Goal: Task Accomplishment & Management: Use online tool/utility

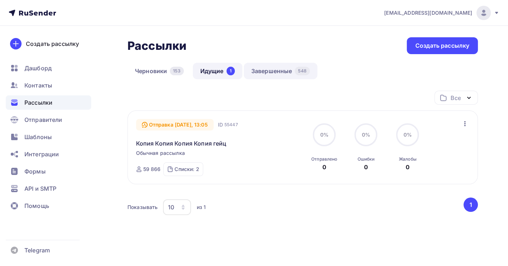
click at [274, 70] on link "Завершенные 548" at bounding box center [281, 71] width 74 height 17
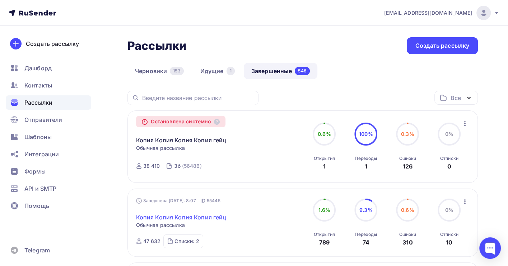
click at [224, 221] on link "Копия Копия Копия Копия гейц" at bounding box center [181, 217] width 90 height 9
click at [482, 9] on img at bounding box center [483, 13] width 9 height 9
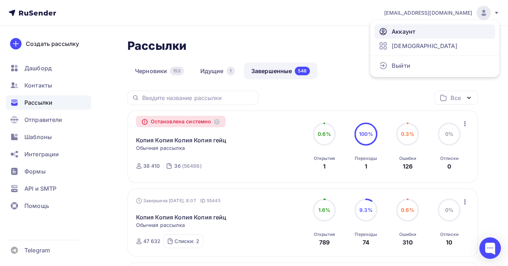
click at [409, 28] on span "Аккаунт" at bounding box center [403, 31] width 24 height 9
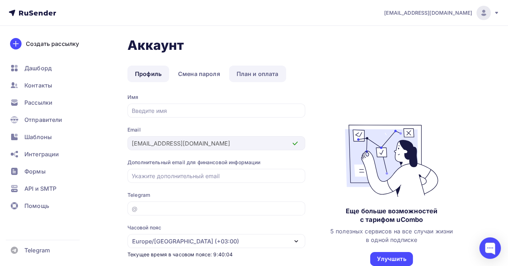
click at [260, 76] on link "План и оплата" at bounding box center [257, 74] width 57 height 17
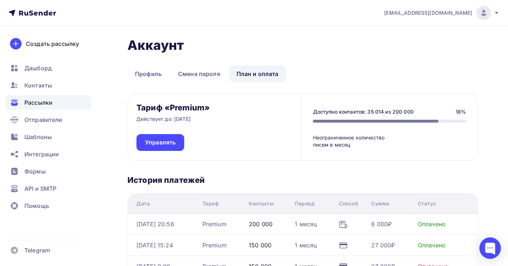
click at [36, 101] on span "Рассылки" at bounding box center [38, 102] width 28 height 9
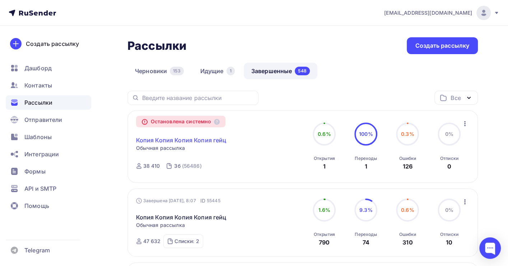
click at [179, 140] on link "Копия Копия Копия Копия гейц" at bounding box center [181, 140] width 90 height 9
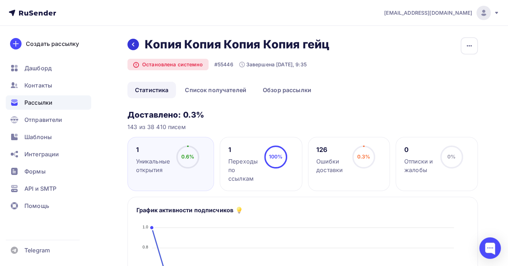
click at [131, 42] on icon at bounding box center [133, 45] width 6 height 6
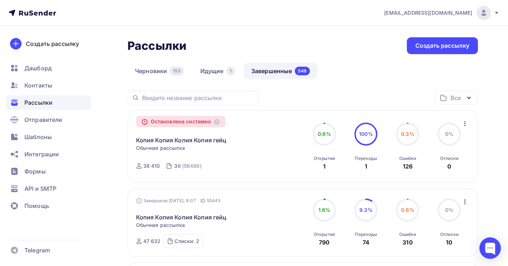
click at [465, 124] on icon "button" at bounding box center [464, 123] width 9 height 9
click at [439, 143] on div "Копировать в новую" at bounding box center [432, 142] width 74 height 9
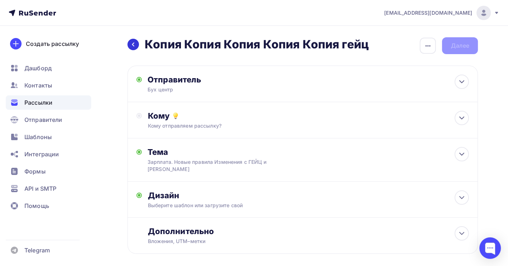
click at [133, 44] on icon at bounding box center [133, 45] width 6 height 6
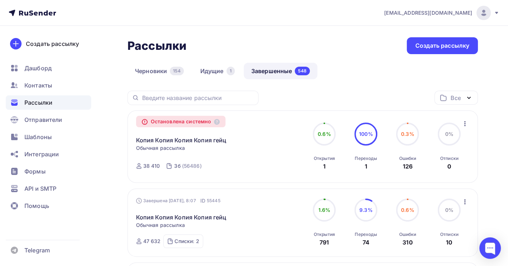
click at [463, 124] on icon "button" at bounding box center [464, 123] width 9 height 9
click at [442, 144] on div "Копировать в новую" at bounding box center [432, 142] width 74 height 9
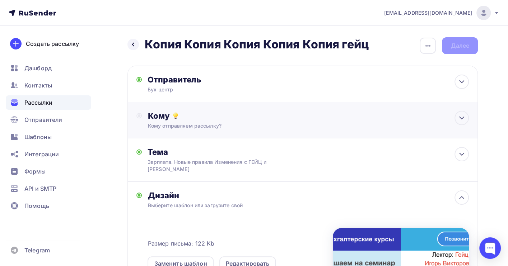
click at [206, 124] on div "Кому отправляем рассылку?" at bounding box center [291, 125] width 289 height 7
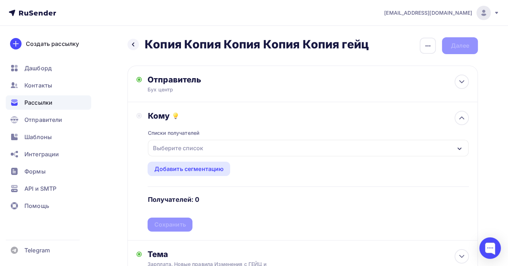
click at [200, 150] on div "Выберите список" at bounding box center [178, 148] width 56 height 13
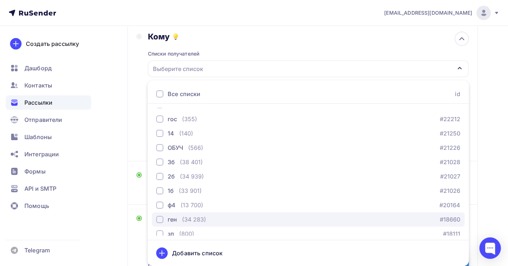
scroll to position [73, 0]
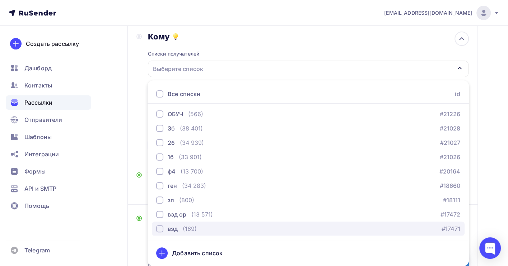
click at [204, 227] on div "вэд (169) #17471" at bounding box center [308, 229] width 304 height 9
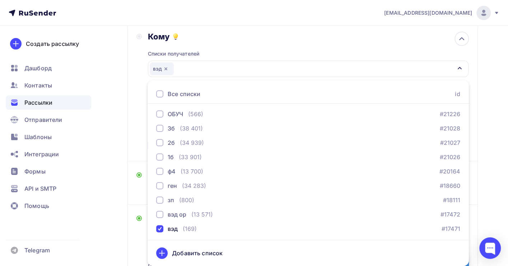
click at [495, 199] on div "Назад Копия Копия Копия Копия Копия гейц Копия Копия Копия Копия Копия гейц Зак…" at bounding box center [254, 196] width 508 height 499
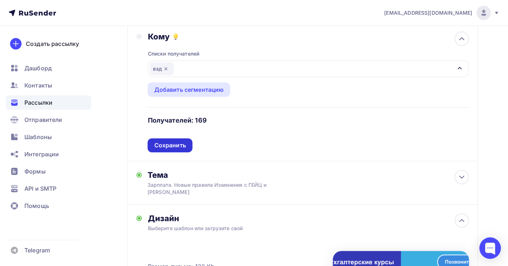
click at [179, 142] on div "Сохранить" at bounding box center [170, 145] width 32 height 8
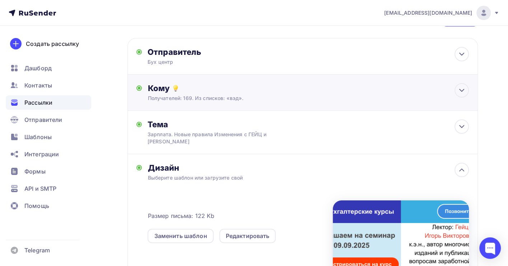
scroll to position [0, 0]
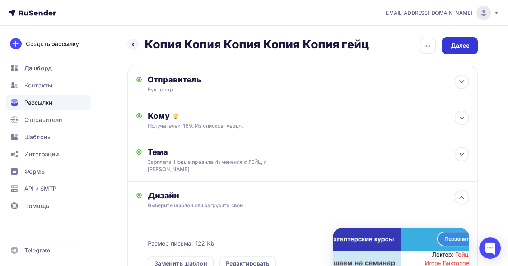
click at [460, 46] on div "Далее" at bounding box center [459, 46] width 19 height 8
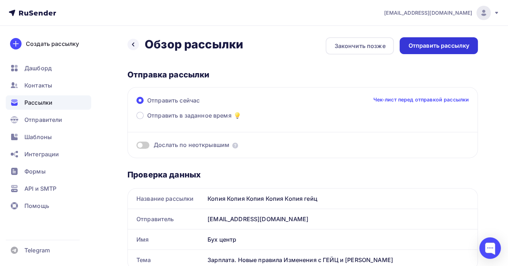
click at [434, 47] on div "Отправить рассылку" at bounding box center [438, 46] width 61 height 8
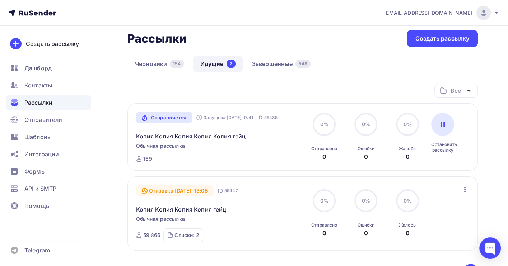
scroll to position [48, 0]
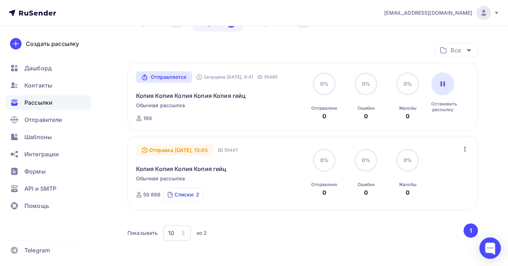
click at [185, 196] on div "Списки: 2" at bounding box center [186, 194] width 24 height 7
click at [466, 149] on icon "button" at bounding box center [464, 149] width 9 height 9
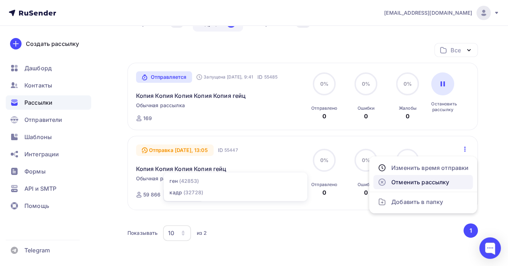
click at [428, 183] on div "Отменить рассылку" at bounding box center [422, 182] width 91 height 9
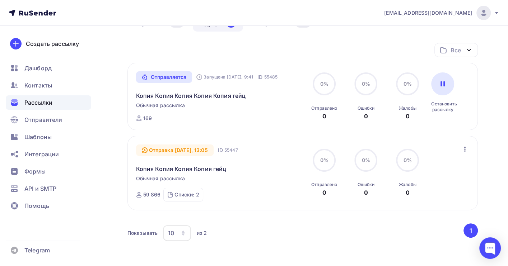
scroll to position [0, 0]
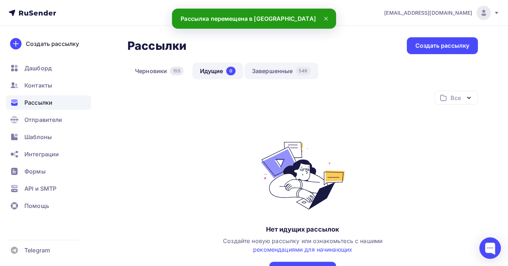
click at [275, 74] on link "Завершенные 549" at bounding box center [281, 71] width 74 height 17
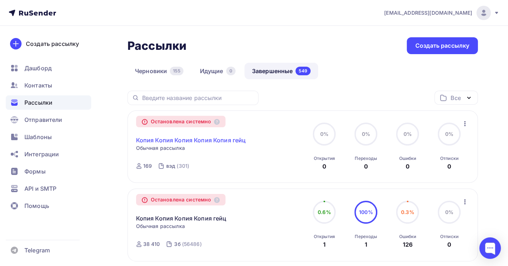
click at [203, 138] on link "Копия Копия Копия Копия Копия гейц" at bounding box center [191, 140] width 110 height 9
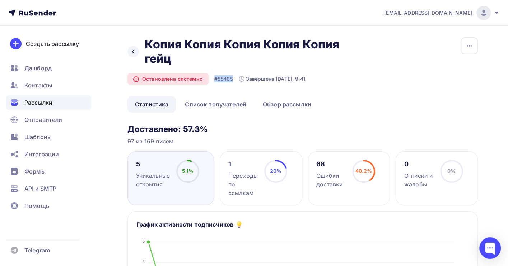
drag, startPoint x: 321, startPoint y: 77, endPoint x: 211, endPoint y: 79, distance: 110.5
click at [211, 79] on div "Остановлена системно #55485 Завершена Сегодня, 9:41" at bounding box center [246, 78] width 239 height 11
copy div "#55485"
click at [494, 246] on div at bounding box center [490, 248] width 22 height 22
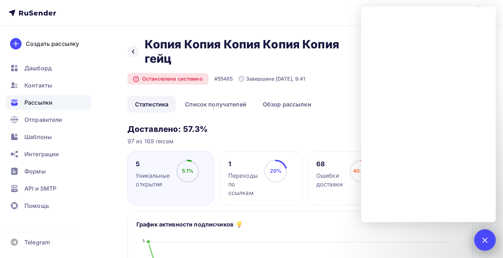
click at [483, 233] on div at bounding box center [485, 241] width 22 height 22
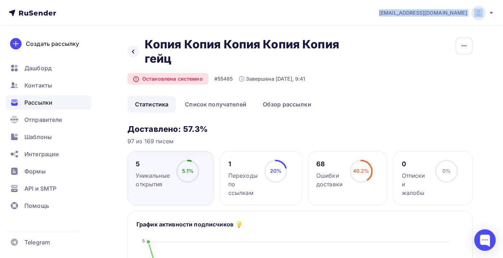
drag, startPoint x: 420, startPoint y: 13, endPoint x: 469, endPoint y: 13, distance: 48.4
click at [469, 13] on div "org@info.cc-cb.ru Аккаунт Тарифы Выйти" at bounding box center [432, 13] width 123 height 14
copy div "[EMAIL_ADDRESS][DOMAIN_NAME]"
